Goal: Task Accomplishment & Management: Complete application form

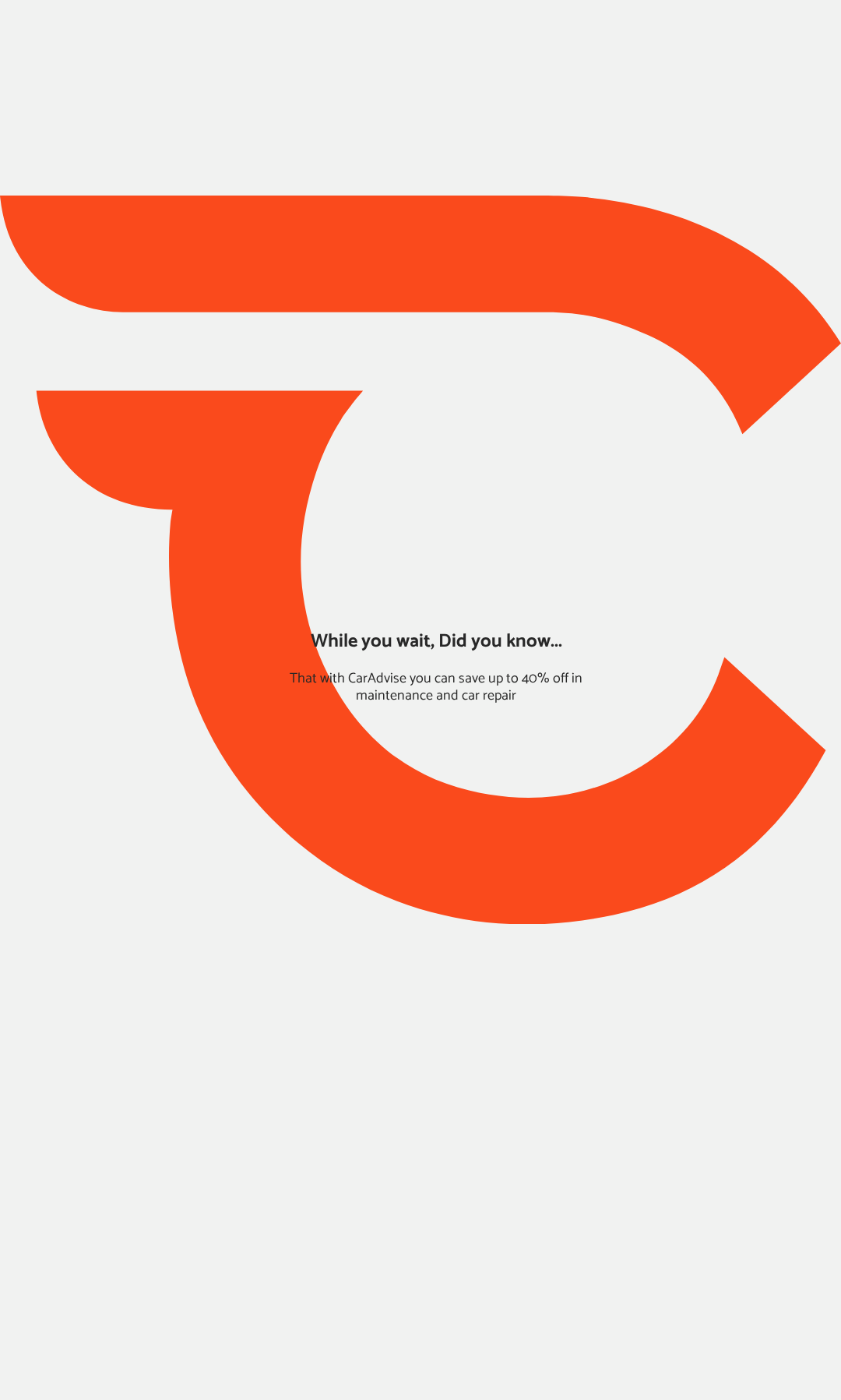
type input "*******"
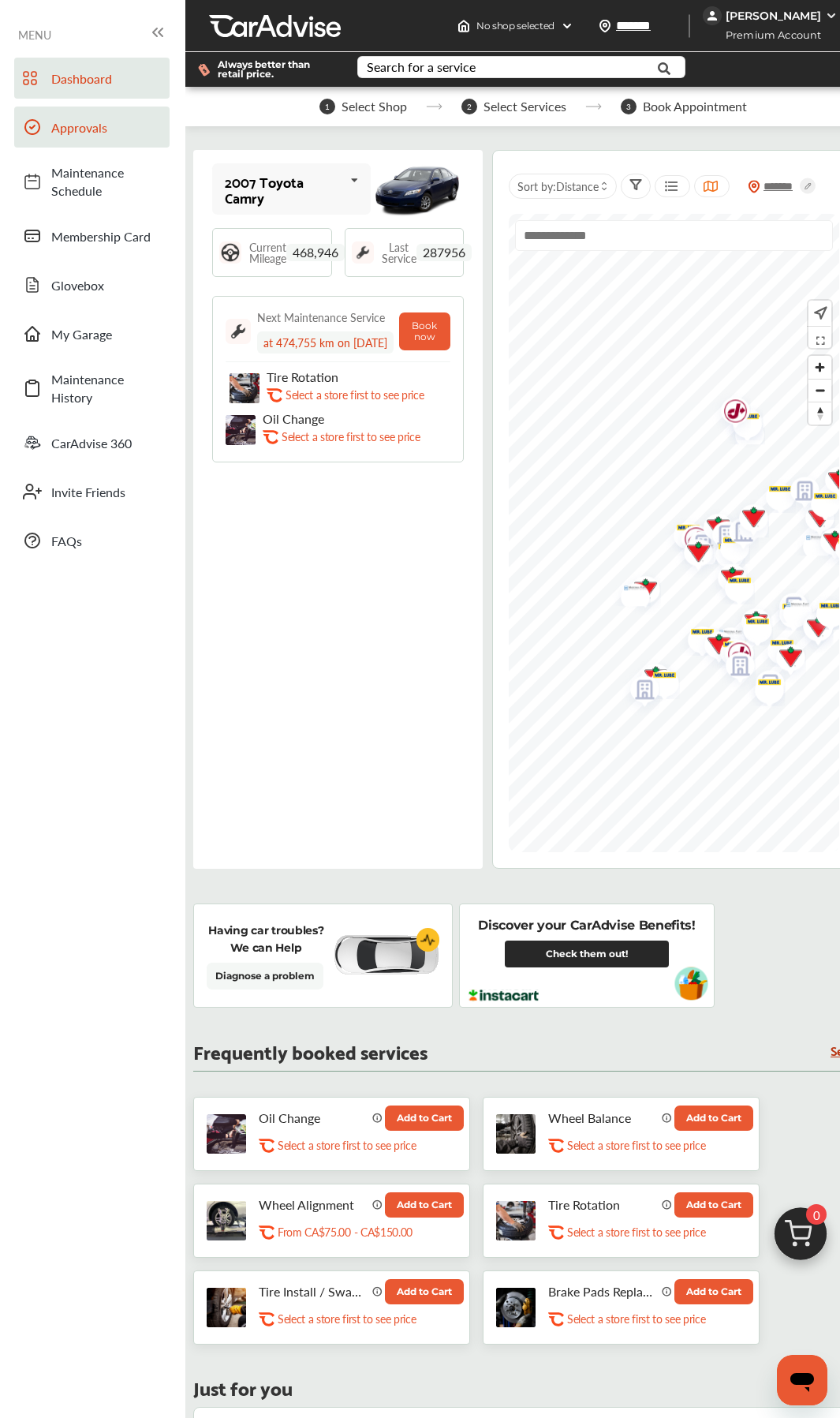
click at [77, 132] on span "Approvals" at bounding box center [106, 127] width 110 height 18
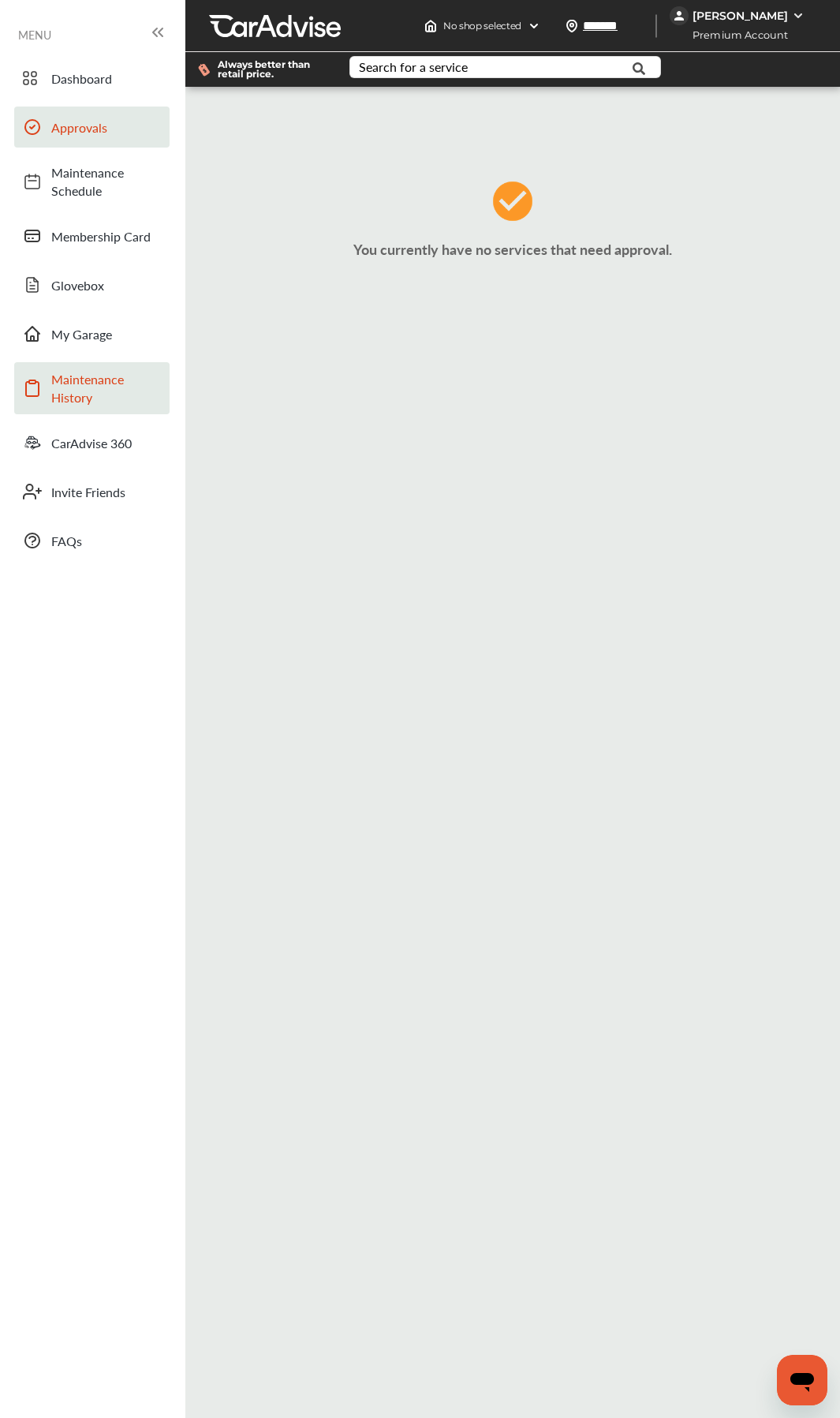
drag, startPoint x: 79, startPoint y: 387, endPoint x: 78, endPoint y: 376, distance: 11.0
click at [78, 387] on span "Maintenance History" at bounding box center [106, 388] width 110 height 36
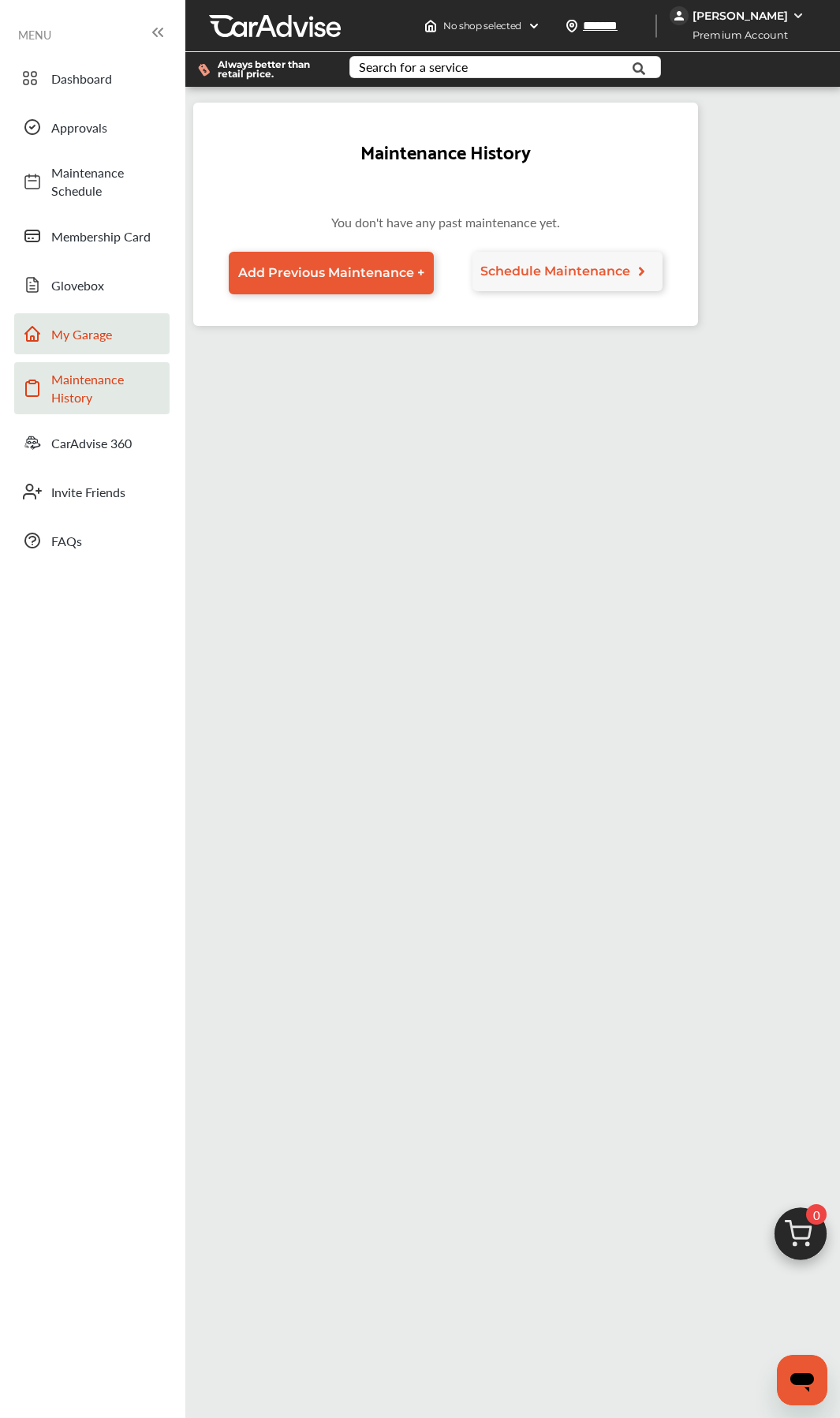
click at [79, 348] on link "My Garage" at bounding box center [92, 334] width 155 height 41
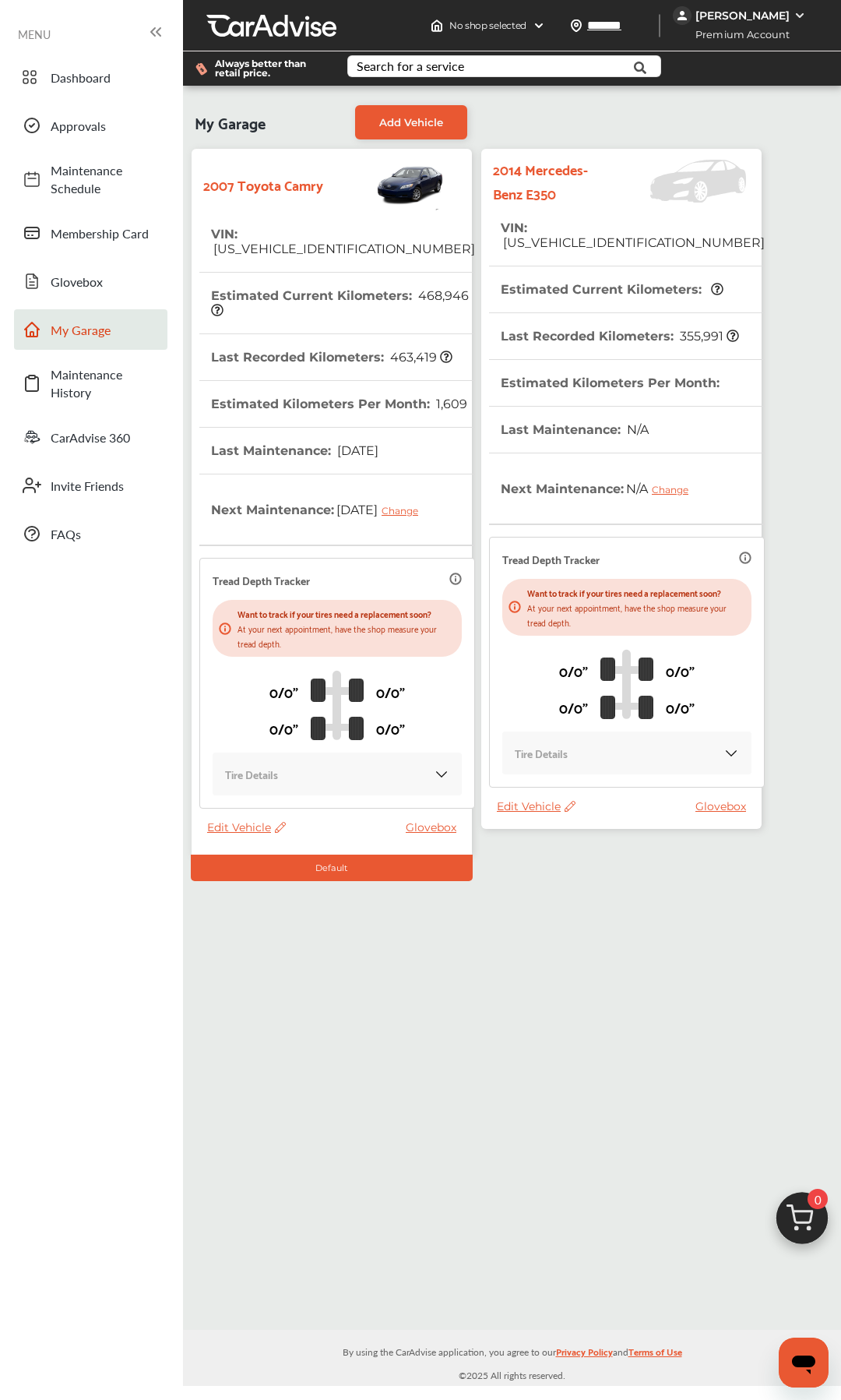
click at [598, 334] on th "Last Recorded Kilometers : 355,991" at bounding box center [620, 336] width 239 height 46
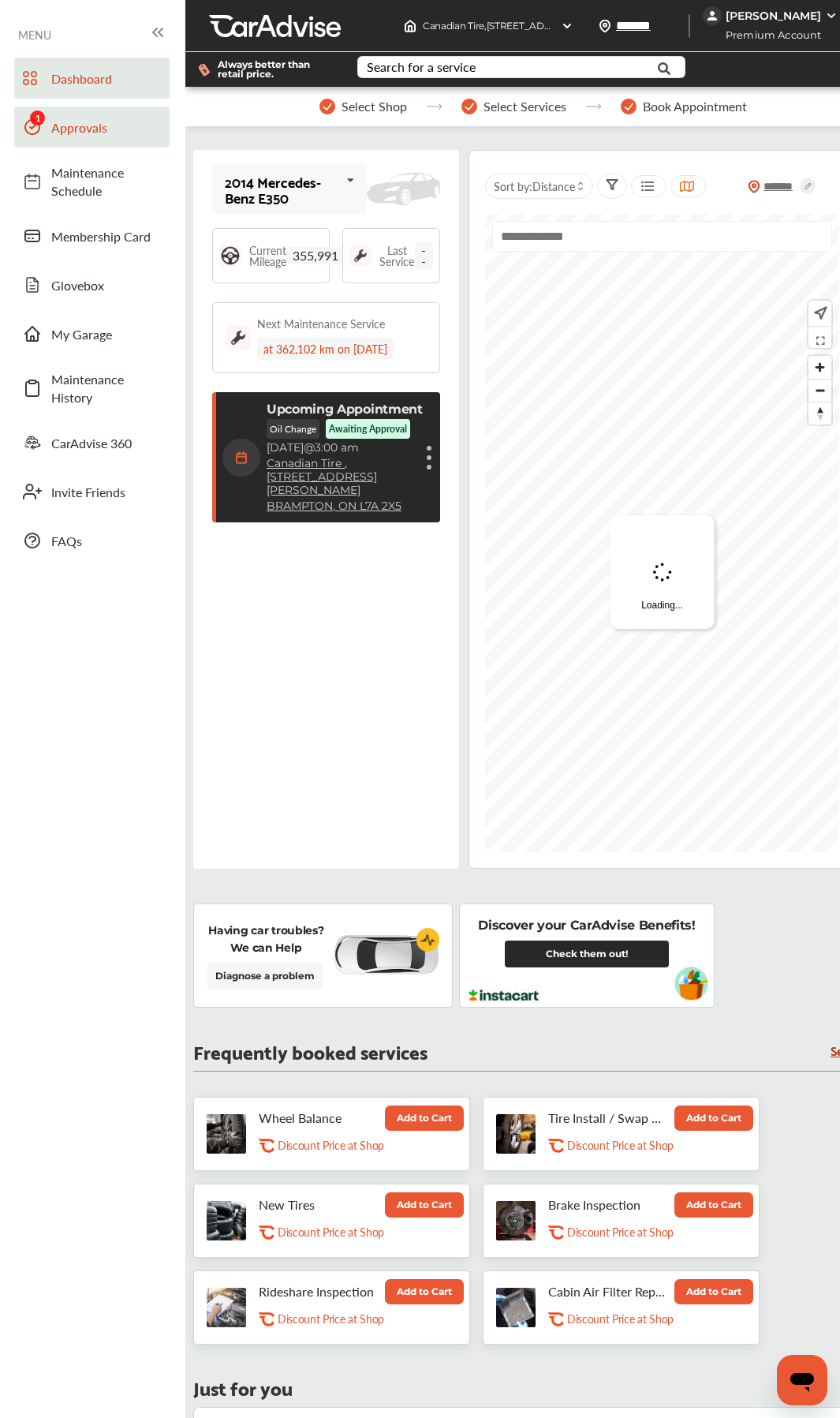
click at [82, 124] on span "Approvals" at bounding box center [106, 127] width 110 height 18
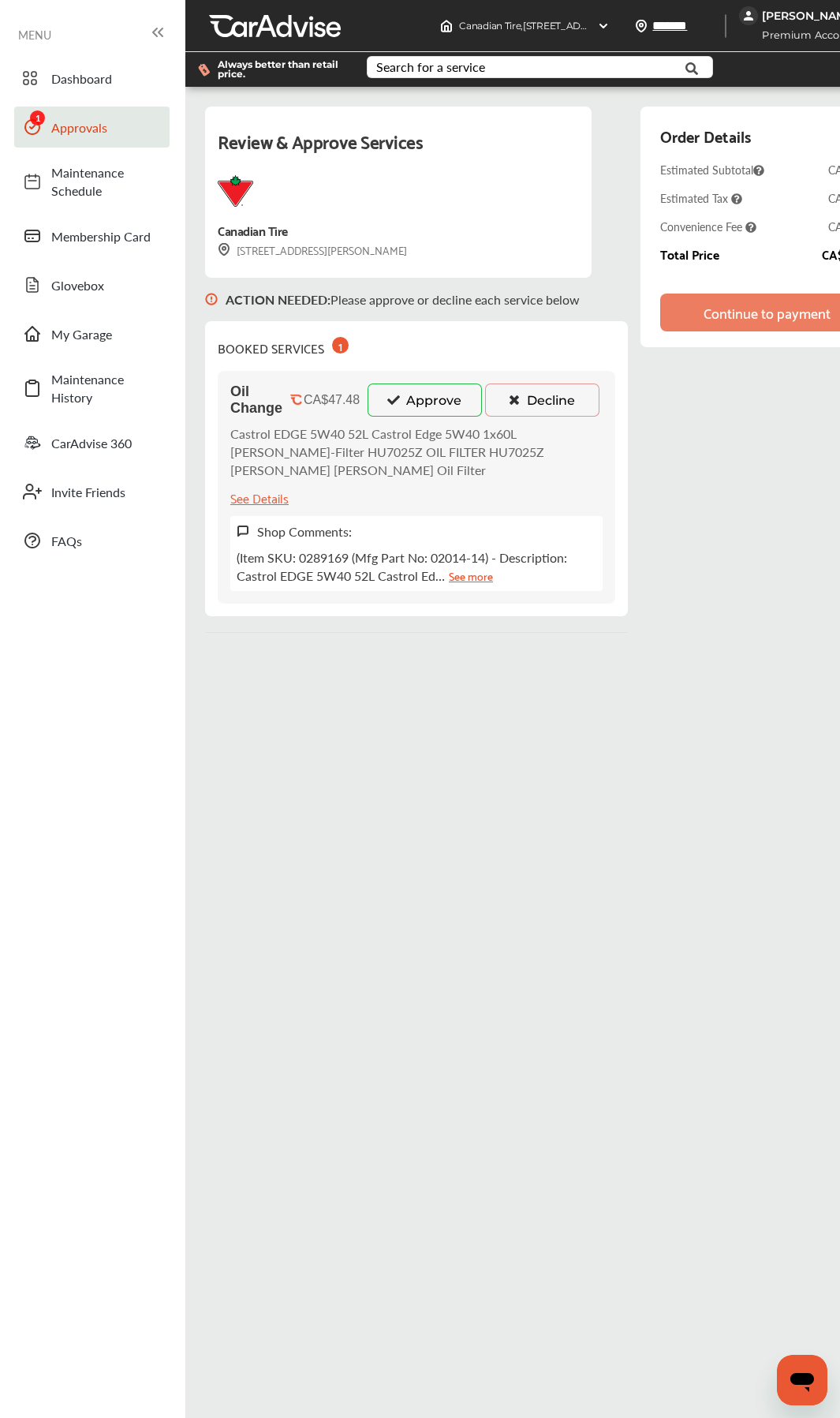
click at [407, 404] on button "Approve" at bounding box center [425, 400] width 114 height 33
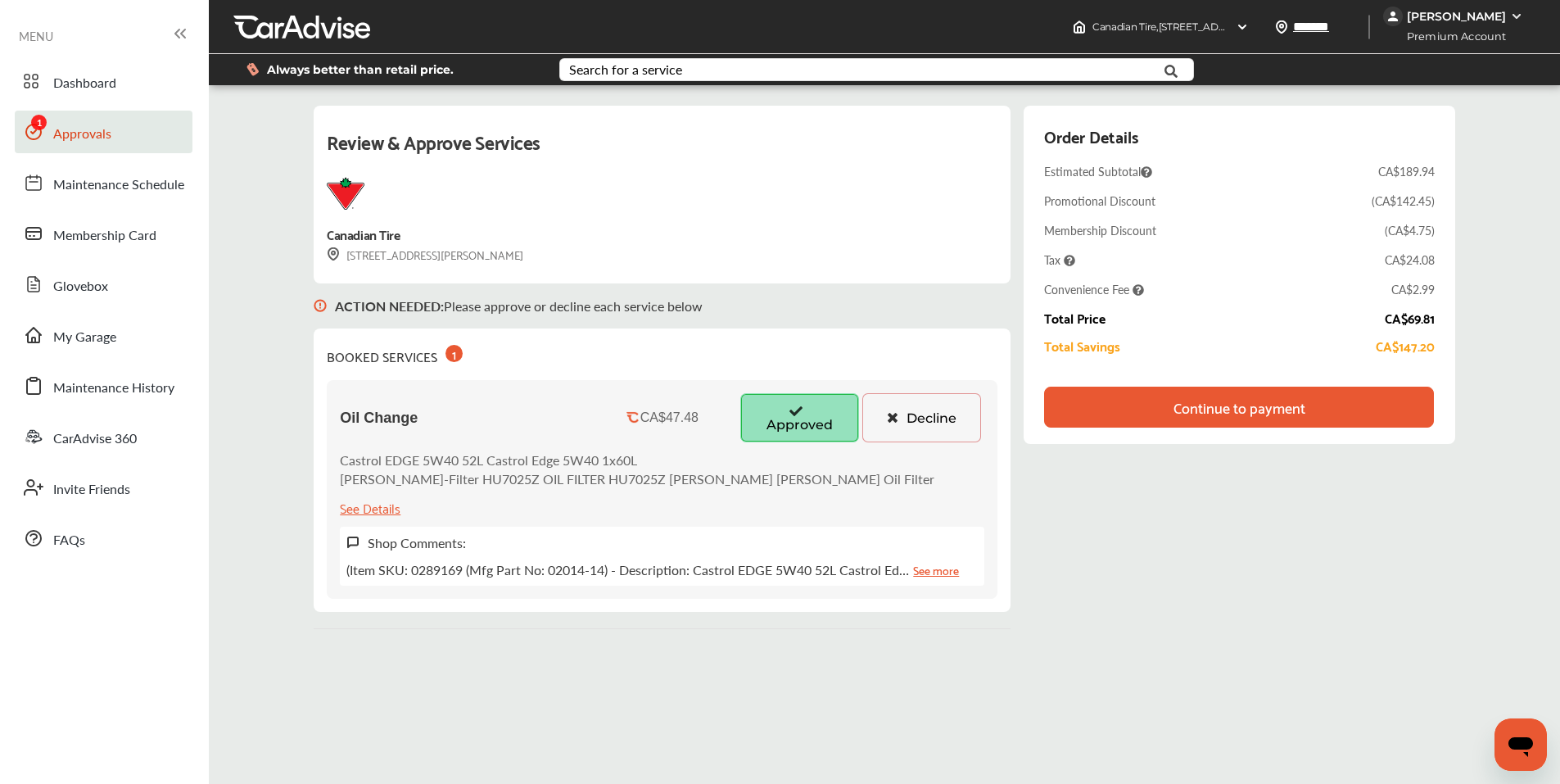
click at [884, 399] on div "Continue to payment" at bounding box center [1240, 407] width 132 height 16
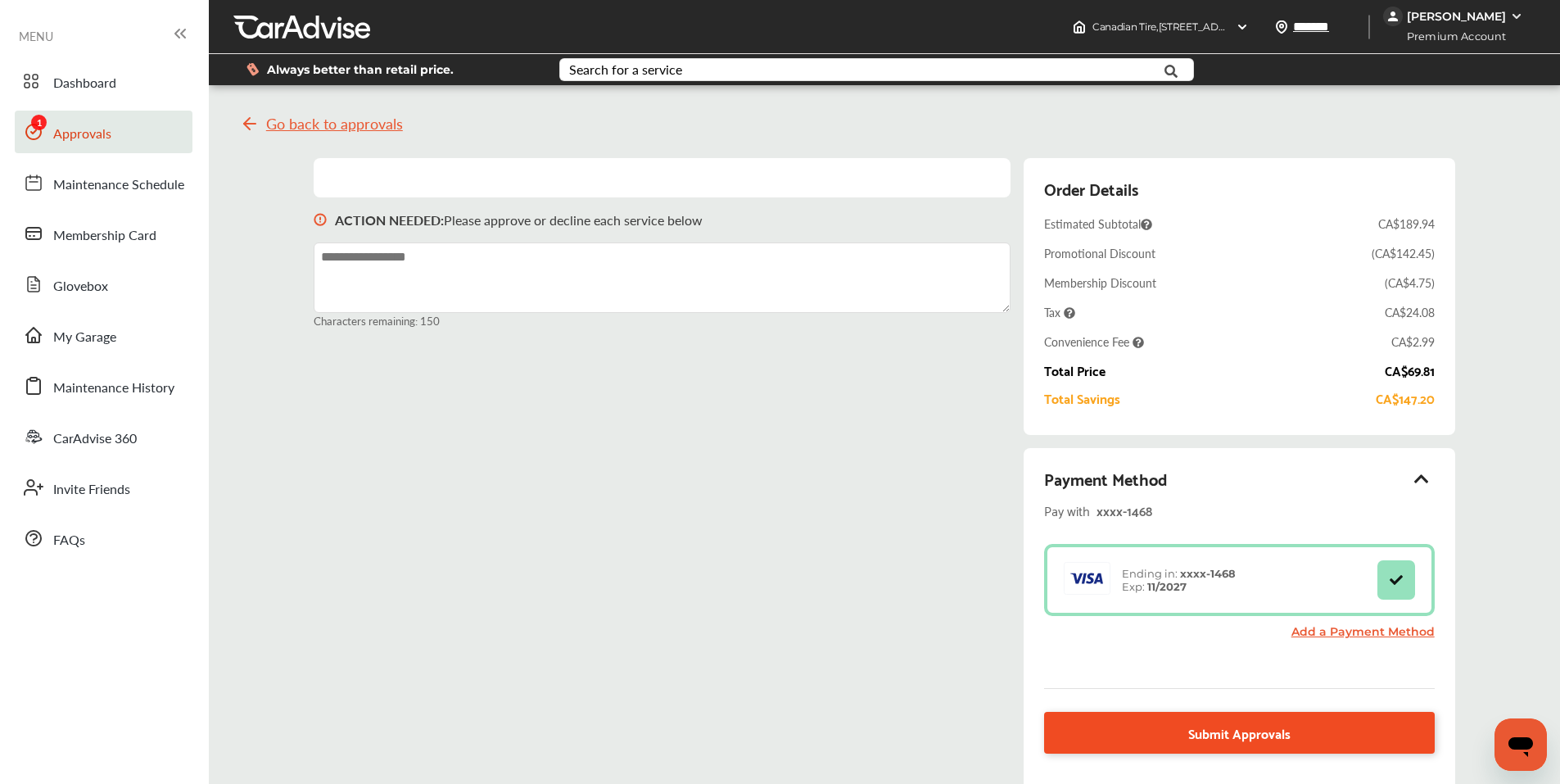
click at [884, 727] on link "Submit Approvals" at bounding box center [1239, 732] width 390 height 42
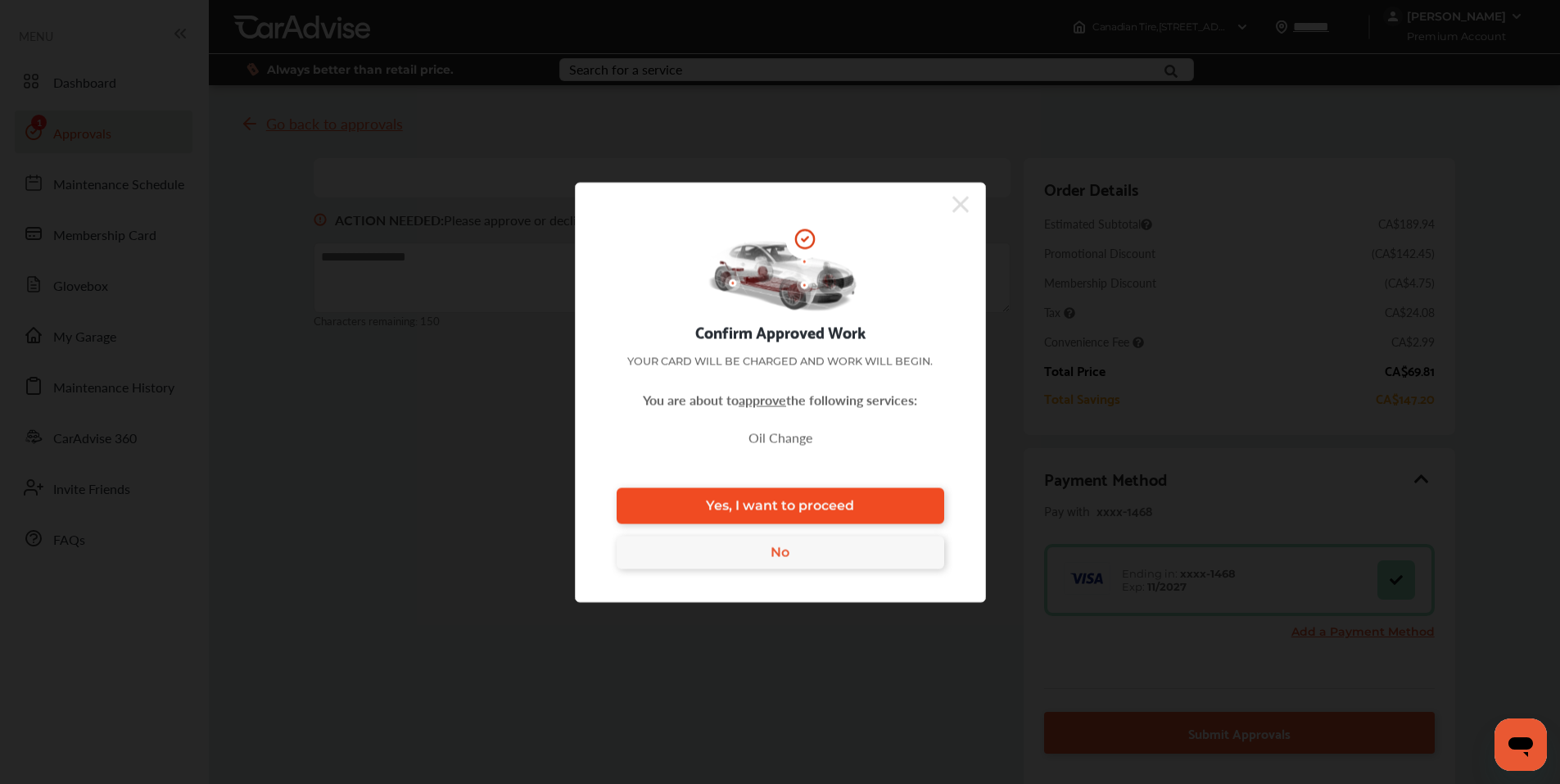
click at [856, 503] on link "Yes, I want to proceed" at bounding box center [781, 505] width 327 height 36
